Goal: Use online tool/utility

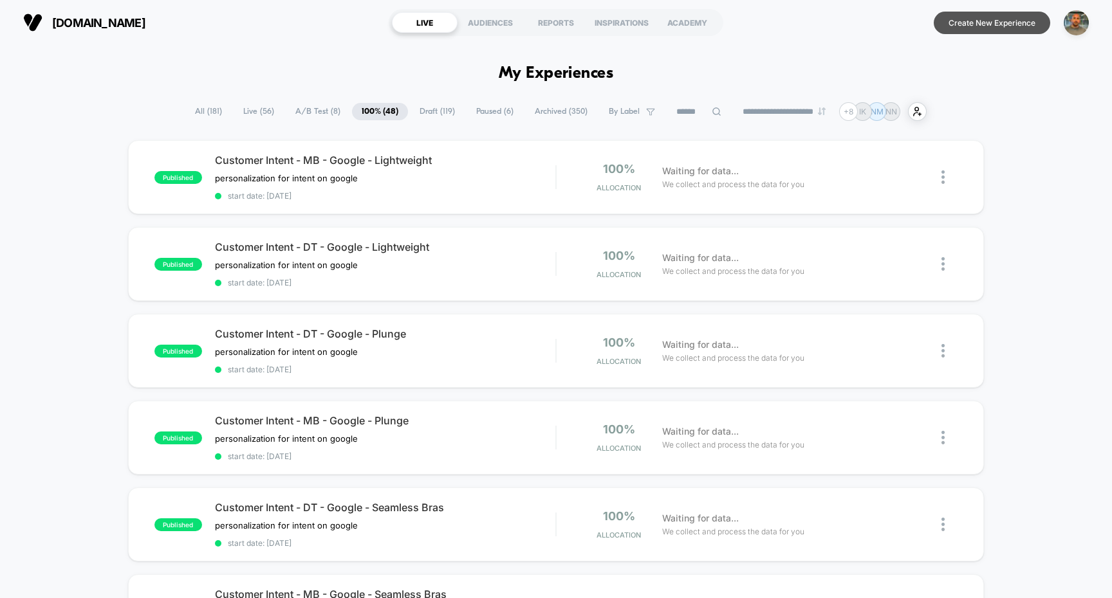
click at [998, 23] on button "Create New Experience" at bounding box center [991, 23] width 116 height 23
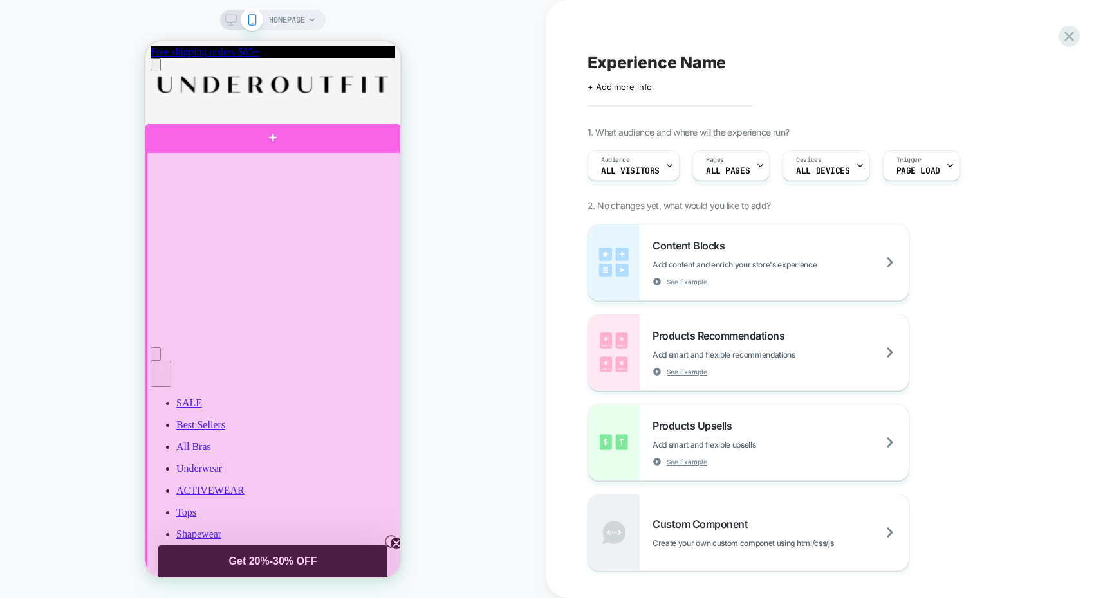
click at [318, 136] on div at bounding box center [272, 138] width 255 height 28
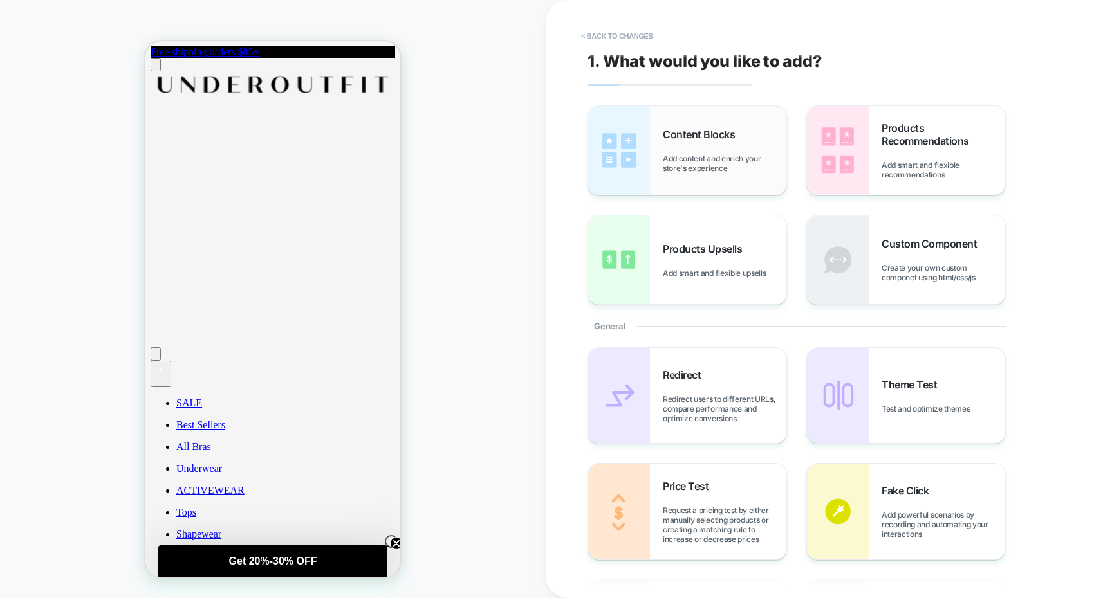
click at [652, 153] on div "Content Blocks Add content and enrich your store's experience" at bounding box center [687, 150] width 198 height 89
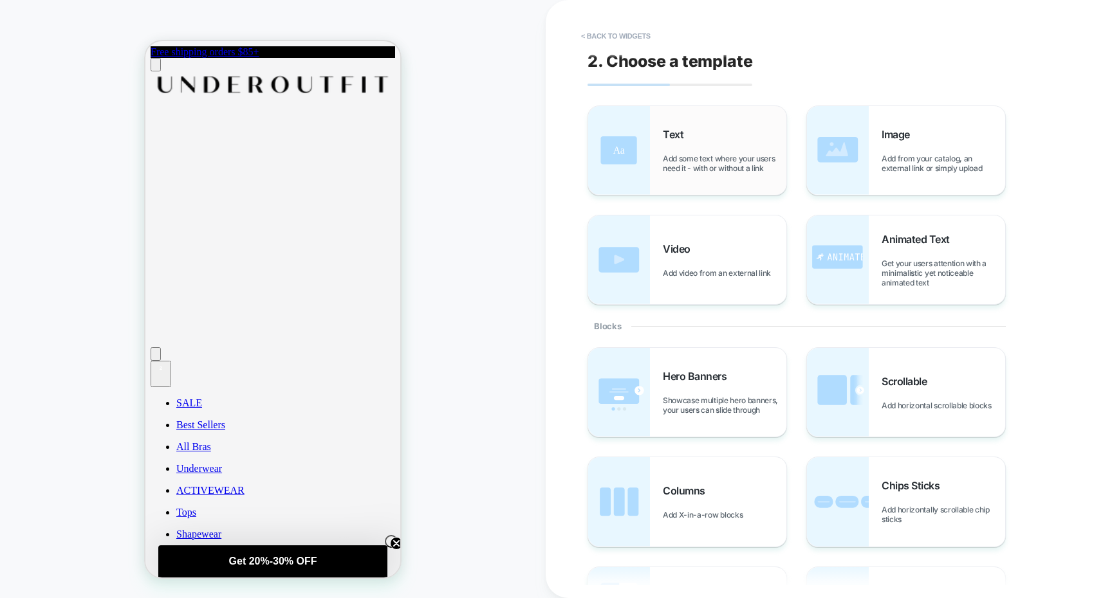
click at [686, 194] on div "Text Add some text where your users need it - with or without a link" at bounding box center [687, 150] width 198 height 89
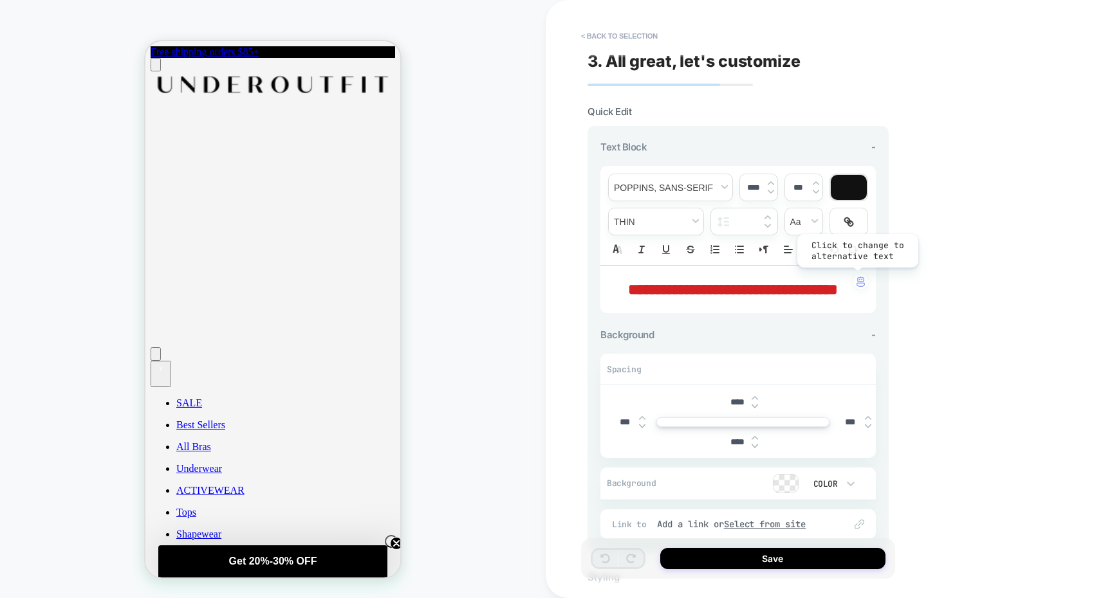
click at [856, 278] on img "button" at bounding box center [860, 282] width 8 height 10
